Goal: Navigation & Orientation: Find specific page/section

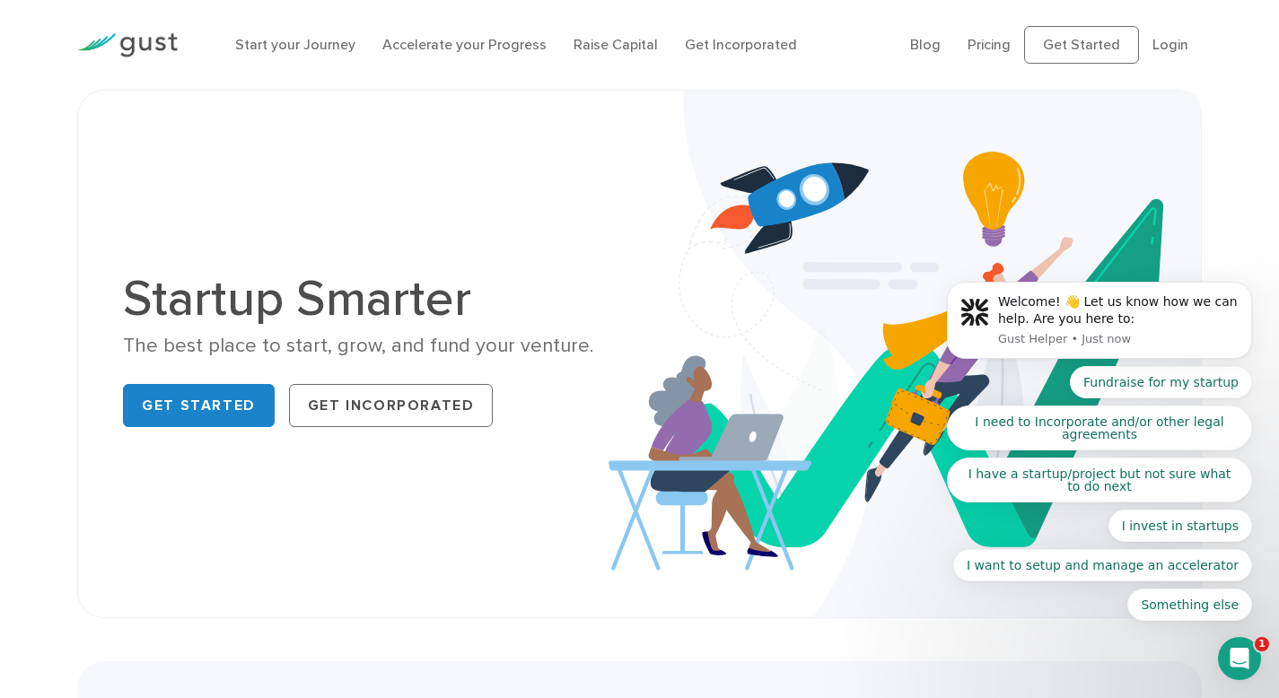
click at [1164, 40] on body "Welcome! 👋 Let us know how we can help. Are you here to: Gust Helper • Just now…" at bounding box center [1099, 324] width 345 height 635
click at [1159, 46] on body "Welcome! 👋 Let us know how we can help. Are you here to: Gust Helper • Just now…" at bounding box center [1099, 324] width 345 height 635
click at [1155, 44] on body "Welcome! 👋 Let us know how we can help. Are you here to: Gust Helper • Just now…" at bounding box center [1099, 324] width 345 height 635
click at [1156, 49] on body "Welcome! 👋 Let us know how we can help. Are you here to: Gust Helper • Just now…" at bounding box center [1099, 324] width 345 height 635
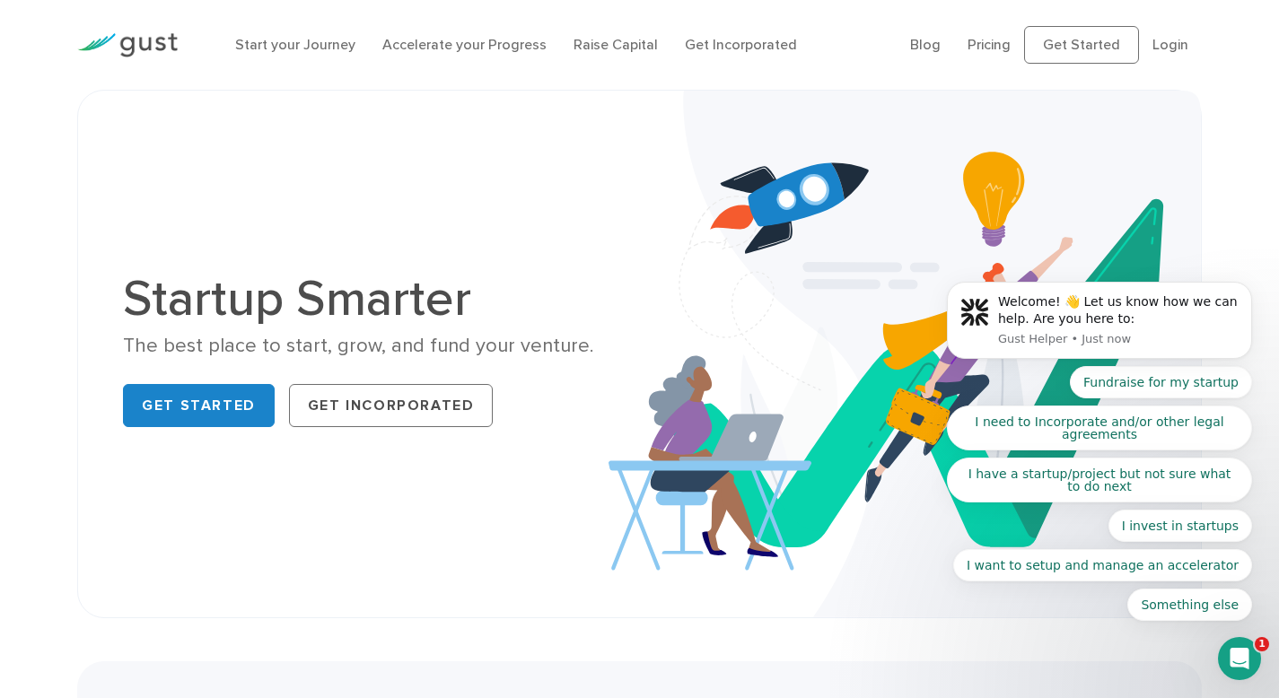
click at [1164, 52] on body "Welcome! 👋 Let us know how we can help. Are you here to: Gust Helper • Just now…" at bounding box center [1099, 324] width 345 height 635
click at [1250, 671] on div "Open Intercom Messenger" at bounding box center [1239, 658] width 59 height 59
